Goal: Task Accomplishment & Management: Use online tool/utility

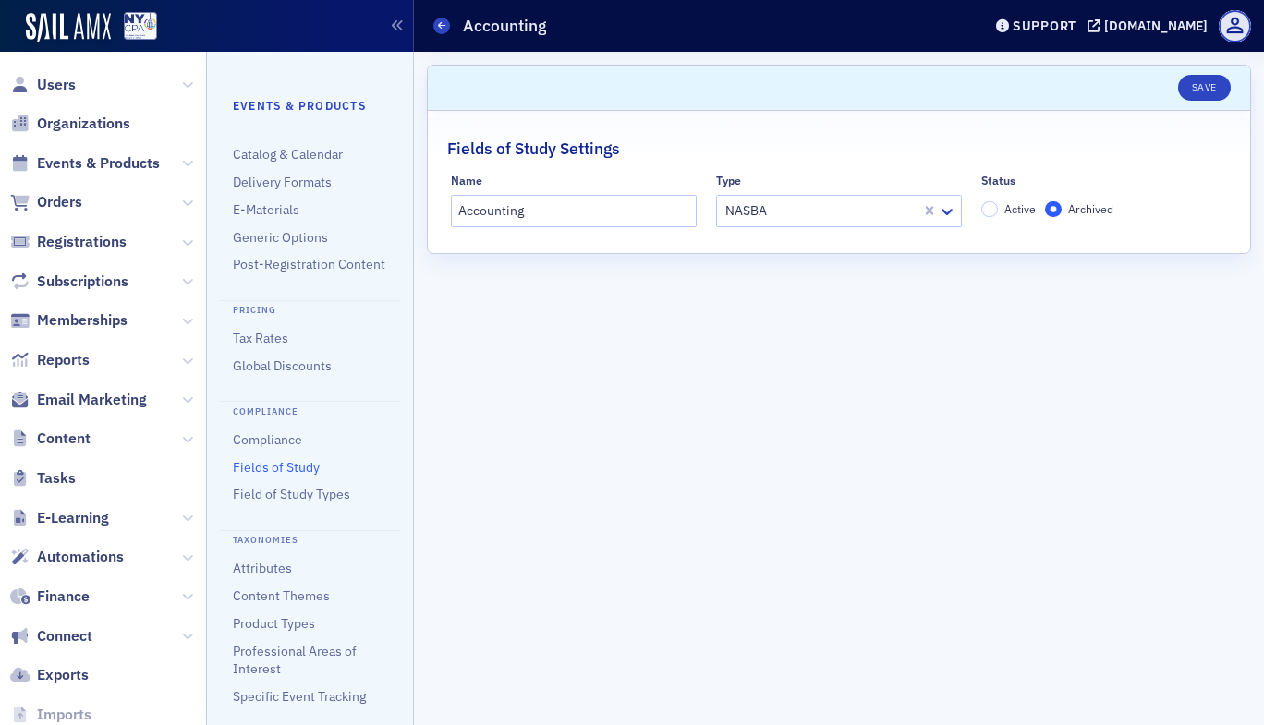
click at [265, 476] on link "Fields of Study" at bounding box center [276, 467] width 87 height 17
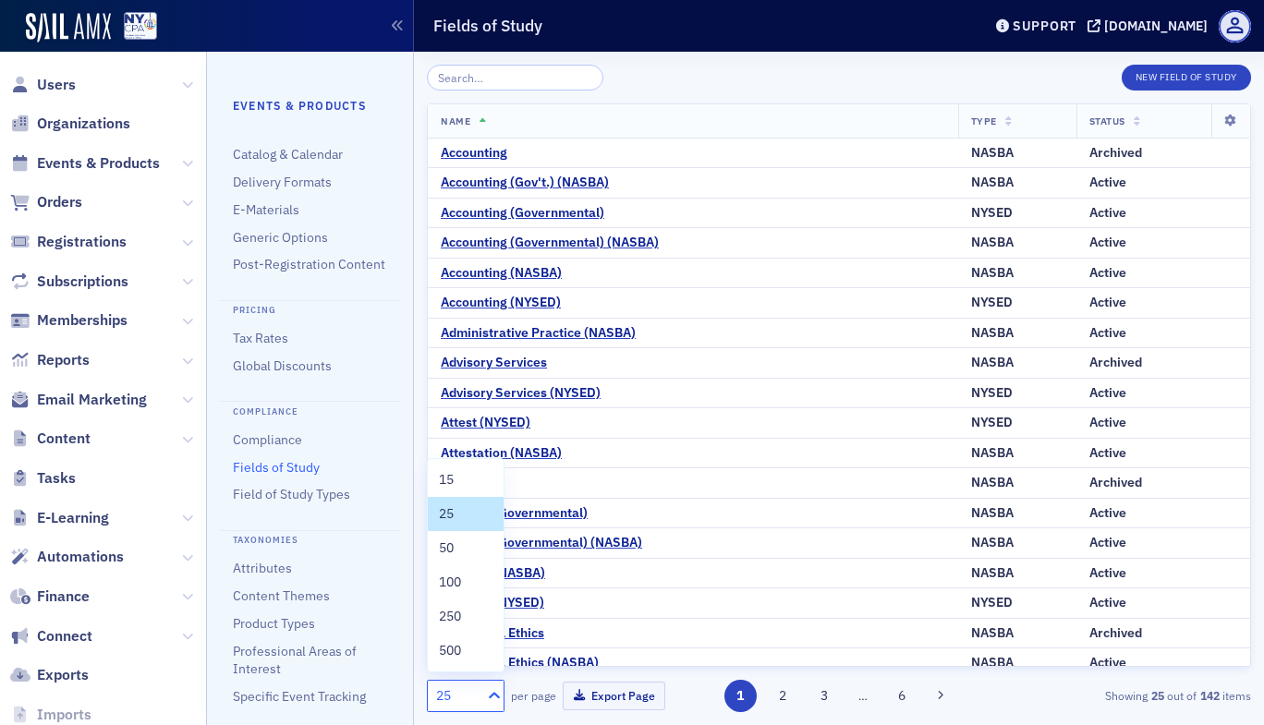
click at [491, 694] on icon at bounding box center [494, 696] width 18 height 18
click at [462, 620] on div "250" at bounding box center [466, 616] width 54 height 19
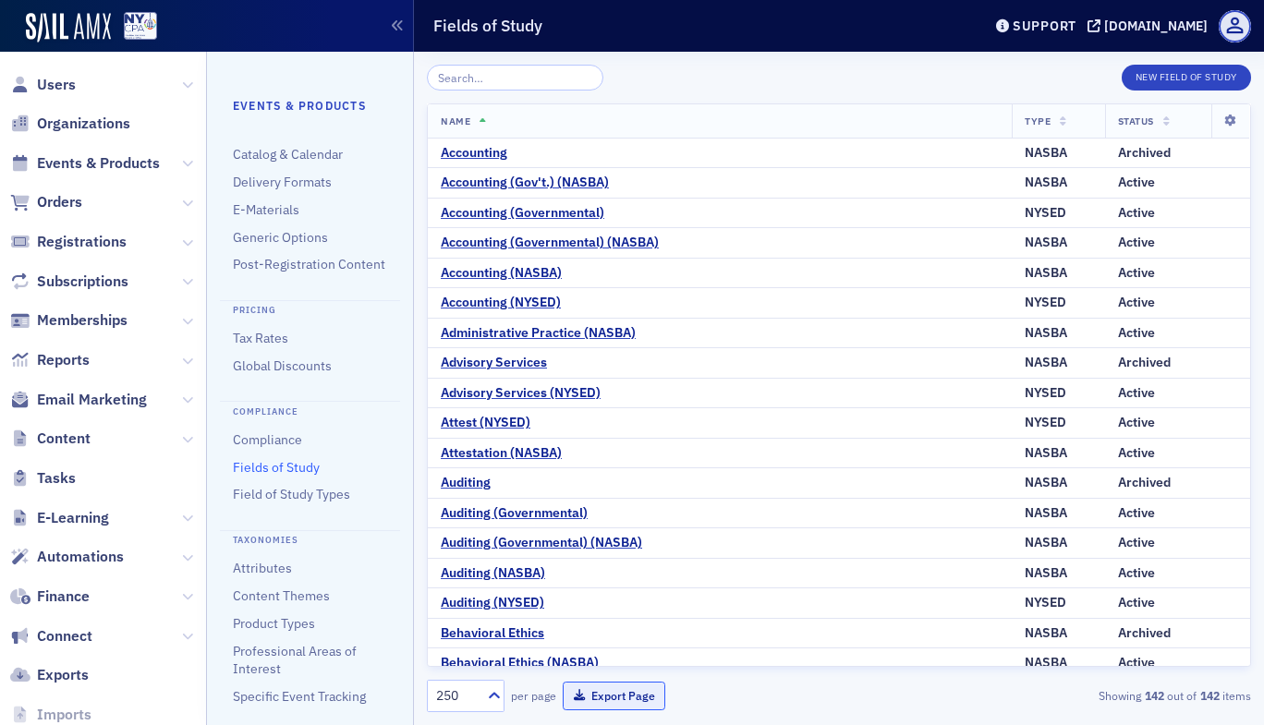
click at [627, 697] on button "Export Page" at bounding box center [614, 696] width 103 height 29
click at [724, 687] on div "250 per page Export Page Showing 142 out of 142 items" at bounding box center [839, 696] width 824 height 32
